Goal: Use online tool/utility: Utilize a website feature to perform a specific function

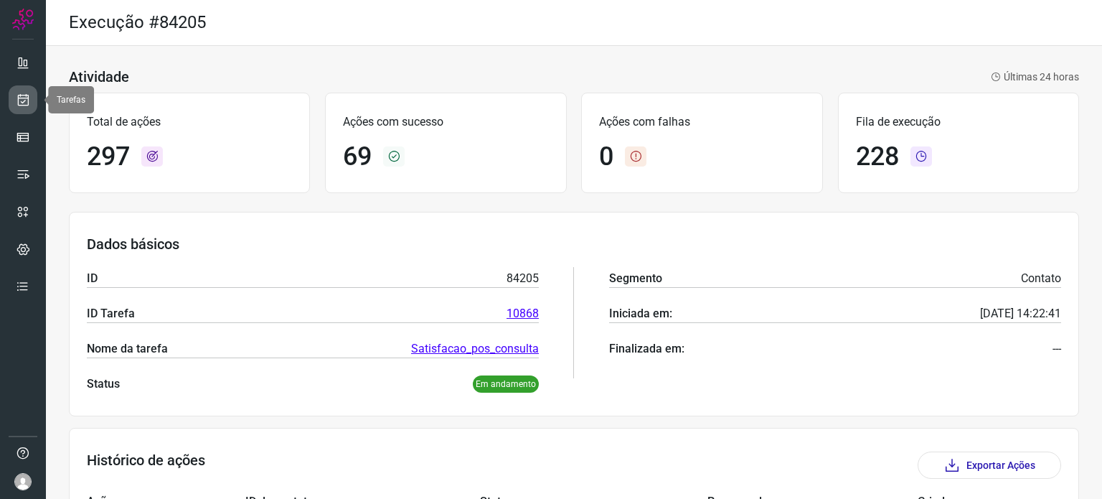
click at [30, 97] on link at bounding box center [23, 99] width 29 height 29
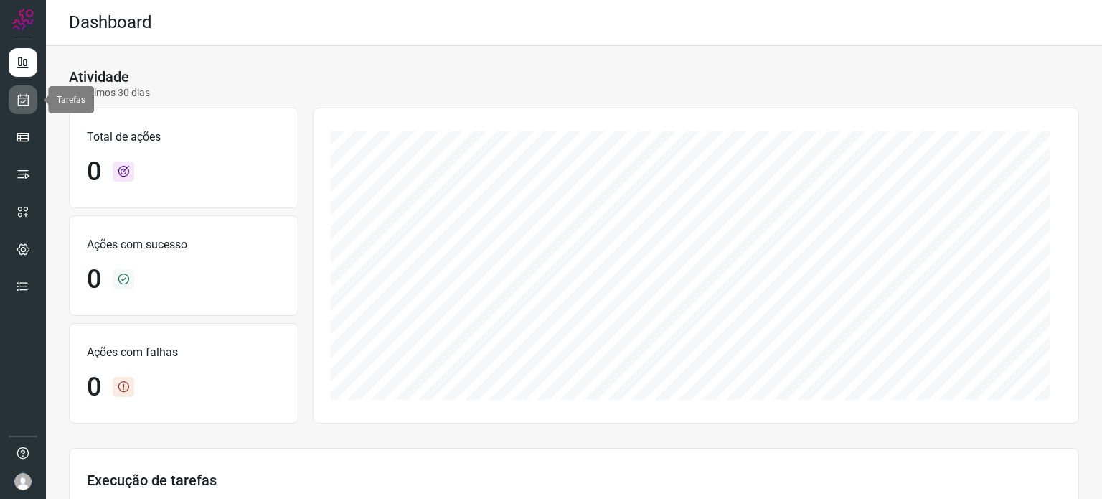
click at [14, 100] on link at bounding box center [23, 99] width 29 height 29
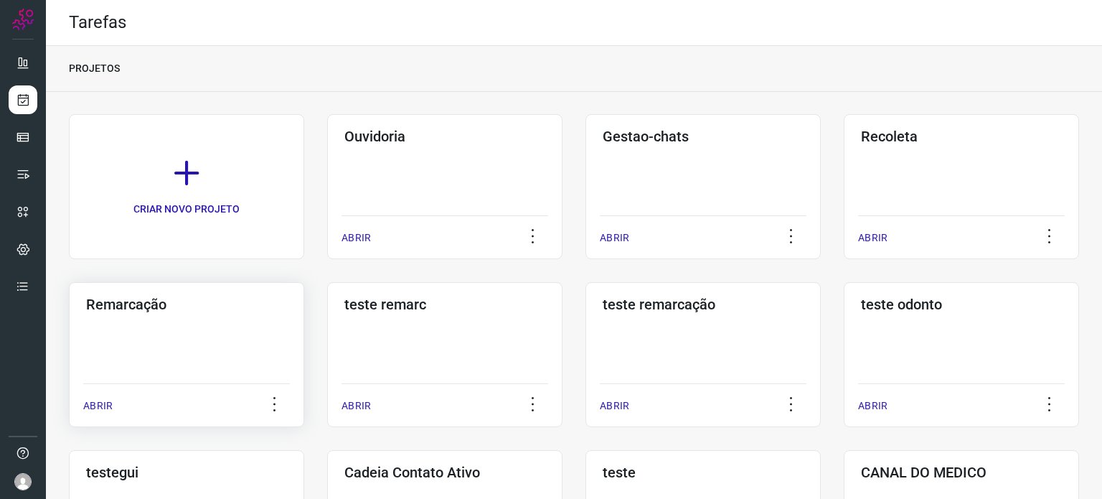
scroll to position [215, 0]
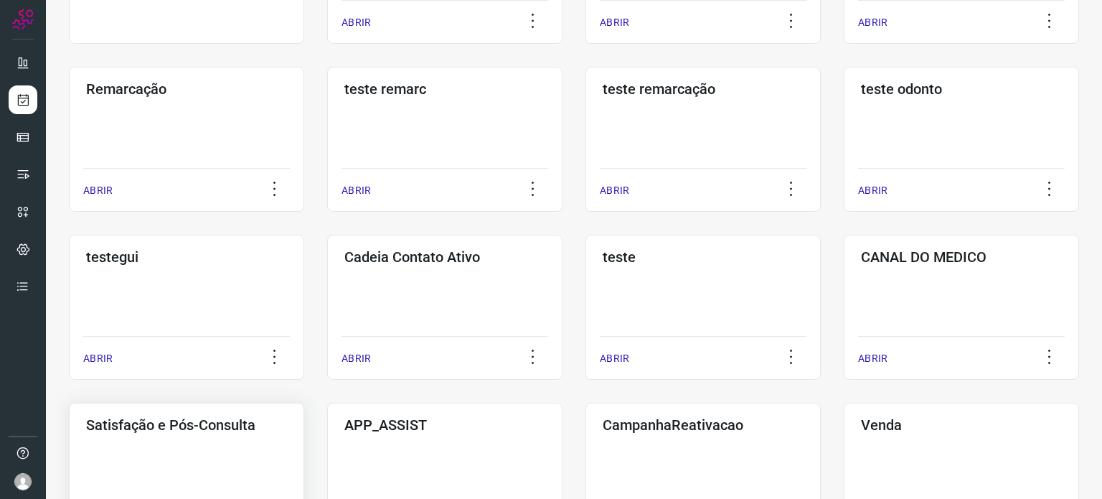
click at [207, 436] on div "Satisfação e Pós-Consulta ABRIR" at bounding box center [186, 475] width 235 height 145
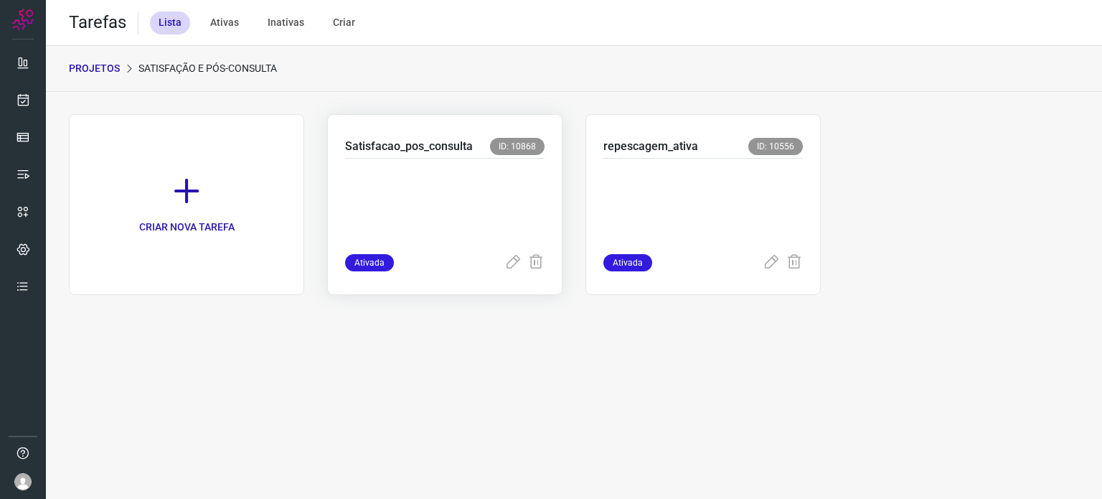
click at [456, 199] on p at bounding box center [444, 203] width 199 height 72
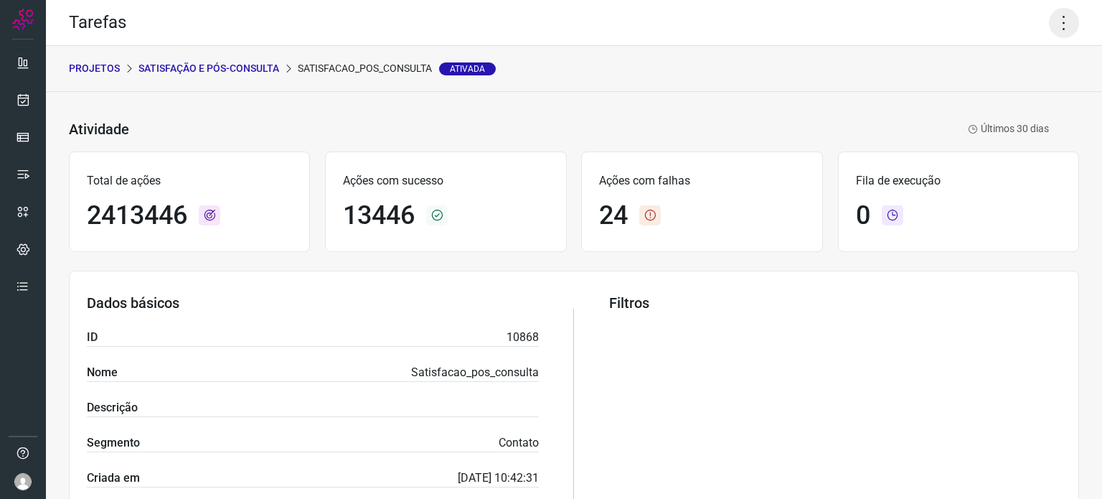
click at [1059, 27] on icon at bounding box center [1064, 23] width 30 height 30
click at [985, 94] on li "Executar" at bounding box center [1002, 94] width 131 height 23
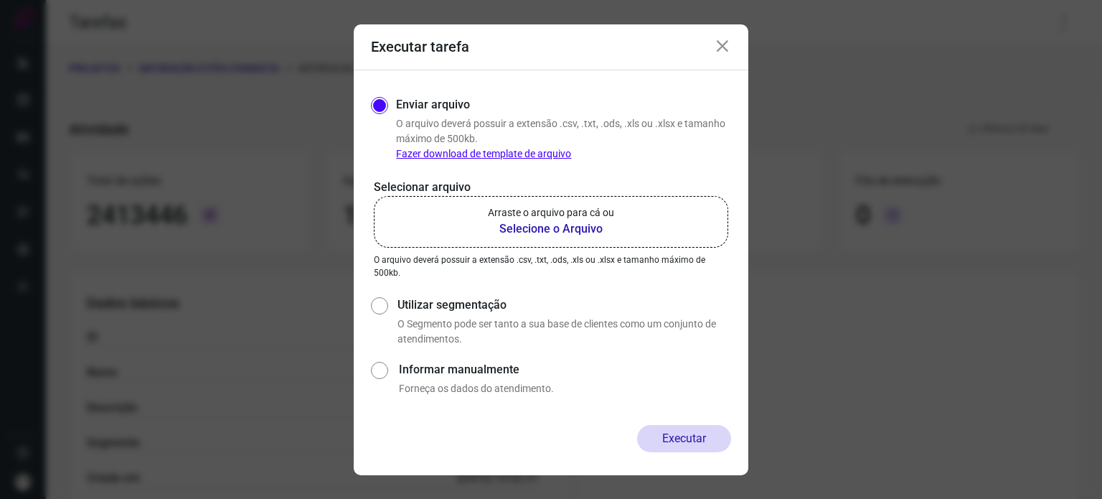
click at [624, 235] on label "Arraste o arquivo para cá ou Selecione o Arquivo" at bounding box center [551, 222] width 354 height 52
click at [0, 0] on input "Arraste o arquivo para cá ou Selecione o Arquivo" at bounding box center [0, 0] width 0 height 0
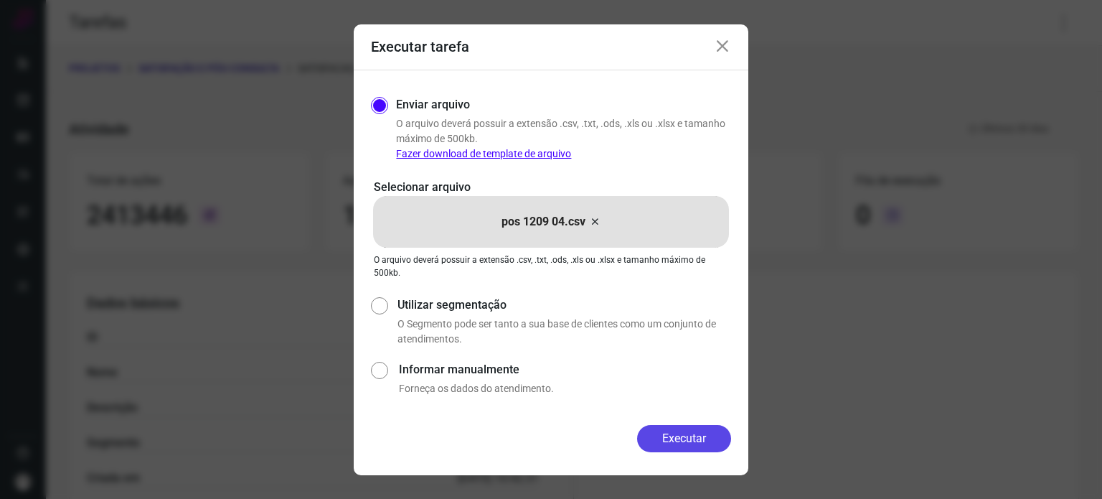
click at [692, 435] on button "Executar" at bounding box center [684, 438] width 94 height 27
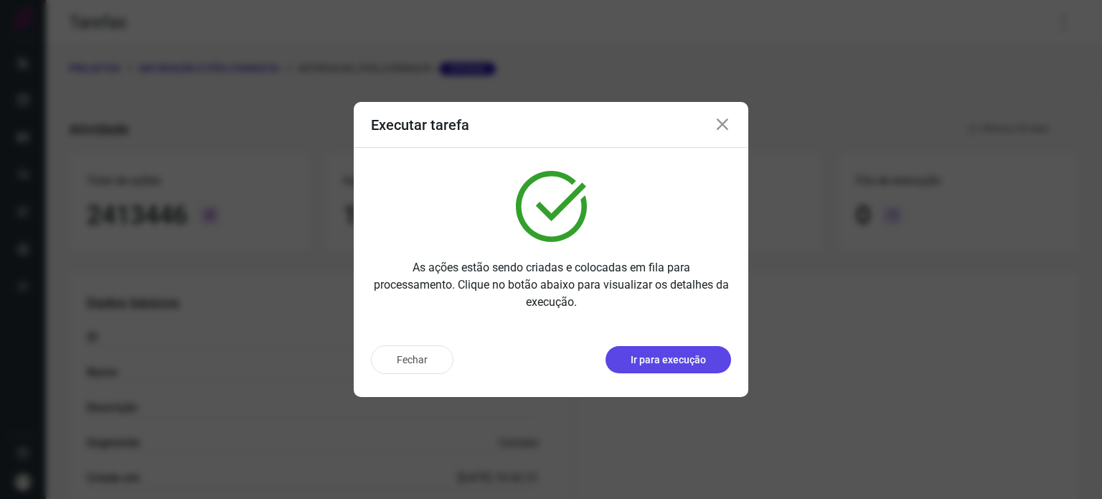
click at [678, 356] on p "Ir para execução" at bounding box center [668, 359] width 75 height 15
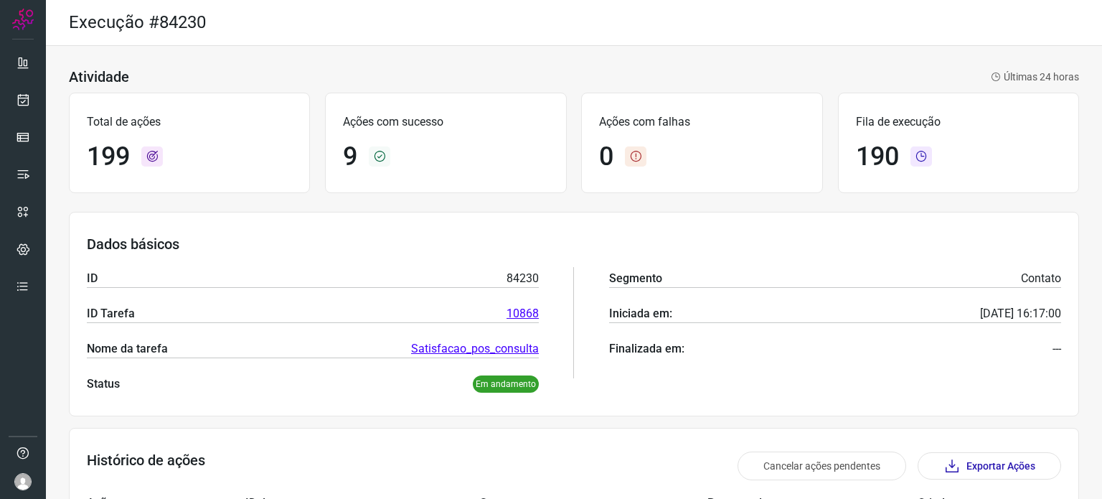
click at [519, 20] on div "Execução #84230" at bounding box center [574, 23] width 1056 height 46
